Goal: Download file/media

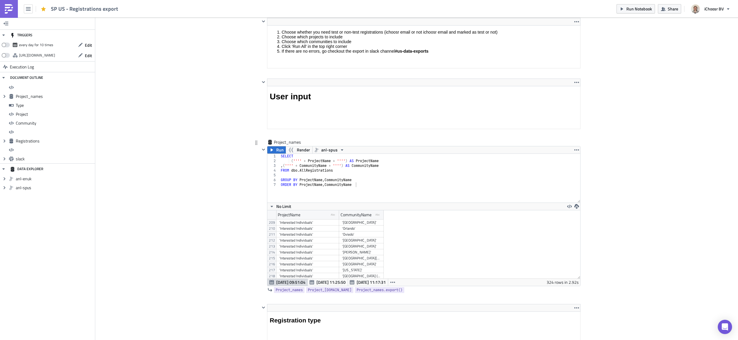
scroll to position [1142, 0]
click at [325, 212] on div "'[US_STATE] 4 Spring 2025'" at bounding box center [307, 266] width 57 height 6
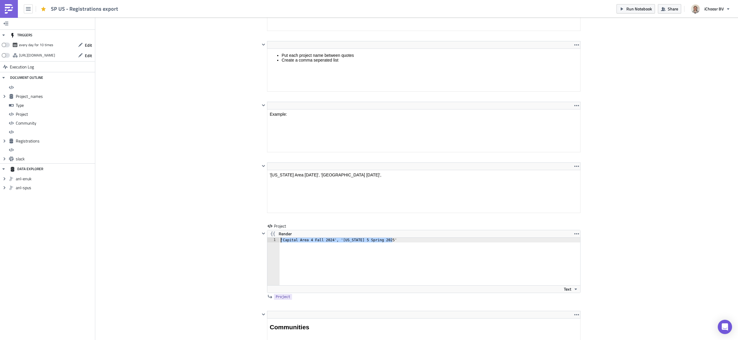
drag, startPoint x: 422, startPoint y: 241, endPoint x: 169, endPoint y: 236, distance: 253.0
click at [169, 212] on div "Cover Image Solar US Execution Log SP US - Registrations export <h1>All registr…" at bounding box center [416, 267] width 642 height 2255
paste textarea "[US_STATE] 4"
type textarea "'[US_STATE] 4 Spring 2025'"
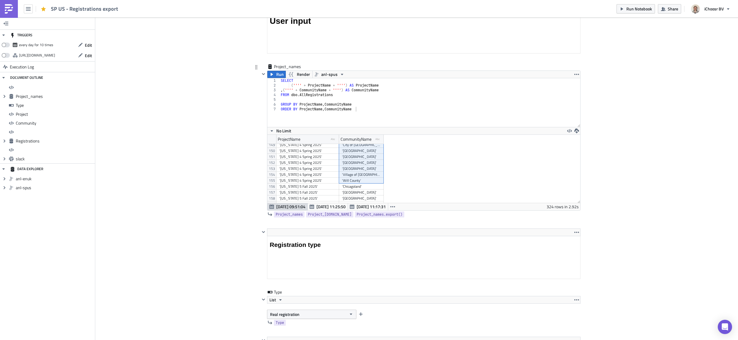
drag, startPoint x: 347, startPoint y: 166, endPoint x: 361, endPoint y: 183, distance: 22.2
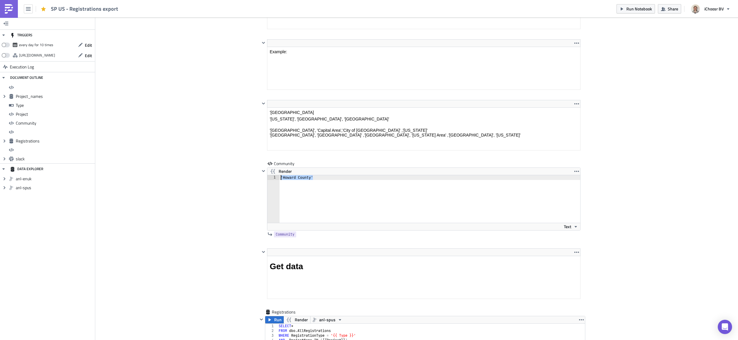
drag, startPoint x: 323, startPoint y: 176, endPoint x: 168, endPoint y: 162, distance: 156.2
paste textarea "Will"
click at [309, 177] on div "'Chicagoland' 'City of [GEOGRAPHIC_DATA]' '[GEOGRAPHIC_DATA]' '[GEOGRAPHIC_DATA…" at bounding box center [429, 203] width 301 height 57
click at [317, 182] on div "'Chicagoland', 'City of Aurora' '[GEOGRAPHIC_DATA]' '[GEOGRAPHIC_DATA]' '[GEOGR…" at bounding box center [429, 203] width 301 height 57
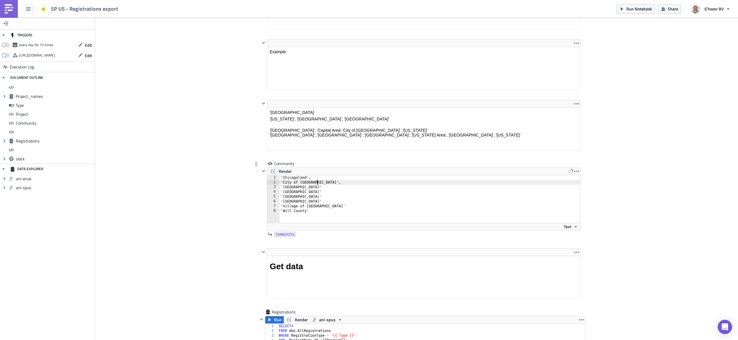
click at [311, 187] on div "'Chicagoland', 'City of [GEOGRAPHIC_DATA]', '[GEOGRAPHIC_DATA]' '[GEOGRAPHIC_DA…" at bounding box center [429, 203] width 301 height 57
click at [315, 193] on div "'Chicagoland', 'City of [GEOGRAPHIC_DATA]', '[GEOGRAPHIC_DATA]', '[GEOGRAPHIC_D…" at bounding box center [429, 203] width 301 height 57
click at [311, 197] on div "'Chicagoland', 'City of [GEOGRAPHIC_DATA]', '[GEOGRAPHIC_DATA]', '[GEOGRAPHIC_D…" at bounding box center [429, 203] width 301 height 57
click at [311, 202] on div "'Chicagoland', 'City of [GEOGRAPHIC_DATA]', '[GEOGRAPHIC_DATA]', '[GEOGRAPHIC_D…" at bounding box center [429, 203] width 301 height 57
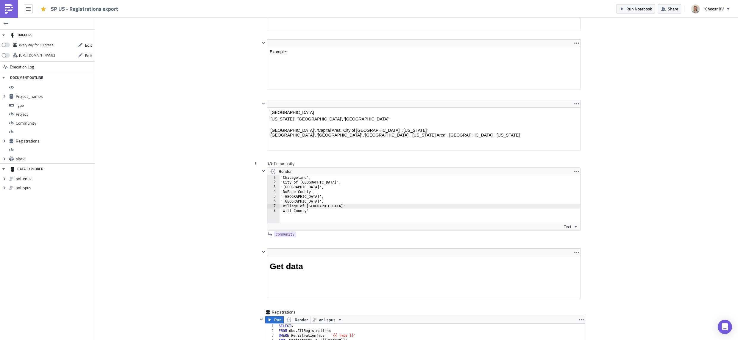
click at [331, 207] on div "'Chicagoland', 'City of [GEOGRAPHIC_DATA]', '[GEOGRAPHIC_DATA]', '[GEOGRAPHIC_D…" at bounding box center [429, 203] width 301 height 57
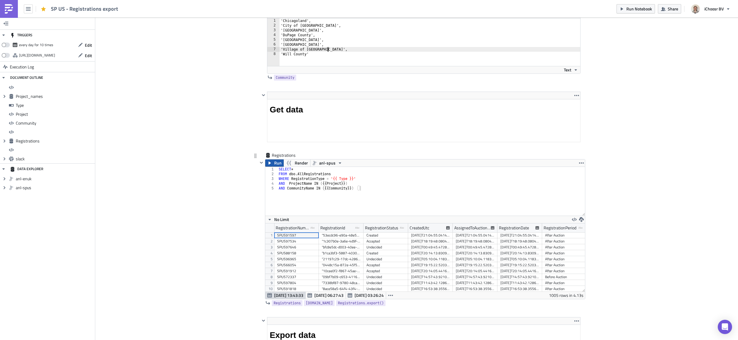
type textarea "'Village of [GEOGRAPHIC_DATA]',"
click at [271, 163] on icon "button" at bounding box center [269, 163] width 5 height 5
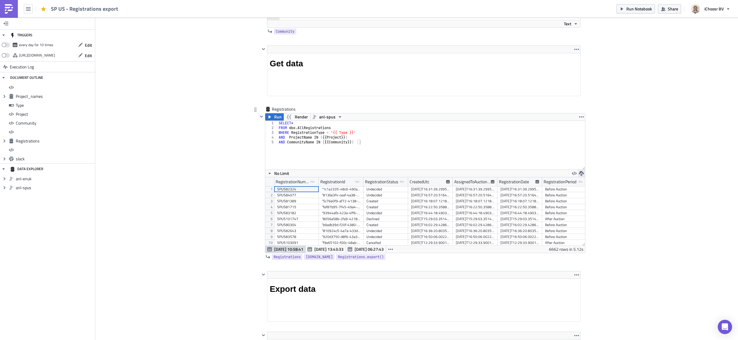
click at [437, 173] on icon "button" at bounding box center [581, 173] width 5 height 5
click at [437, 160] on div "XLSX" at bounding box center [604, 160] width 46 height 6
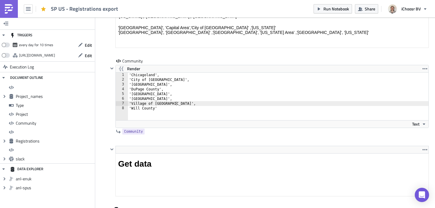
scroll to position [1248, 0]
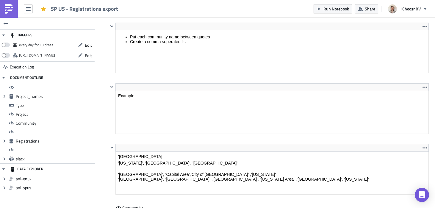
click at [11, 14] on link at bounding box center [9, 9] width 18 height 18
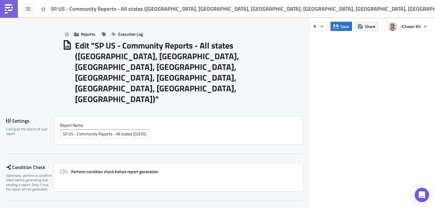
scroll to position [1, 0]
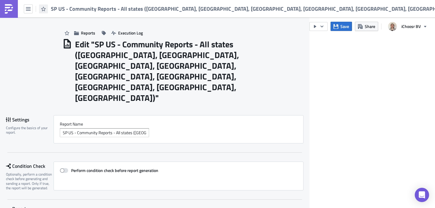
click at [44, 9] on icon "button" at bounding box center [43, 9] width 5 height 5
